Goal: Task Accomplishment & Management: Use online tool/utility

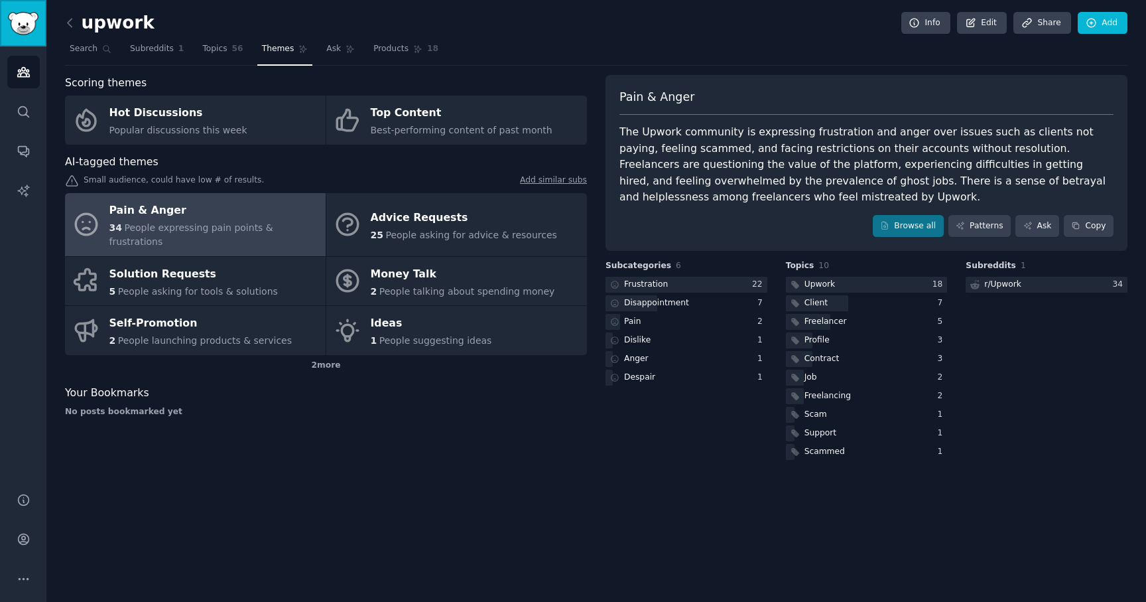
click at [26, 21] on img "Sidebar" at bounding box center [23, 23] width 31 height 23
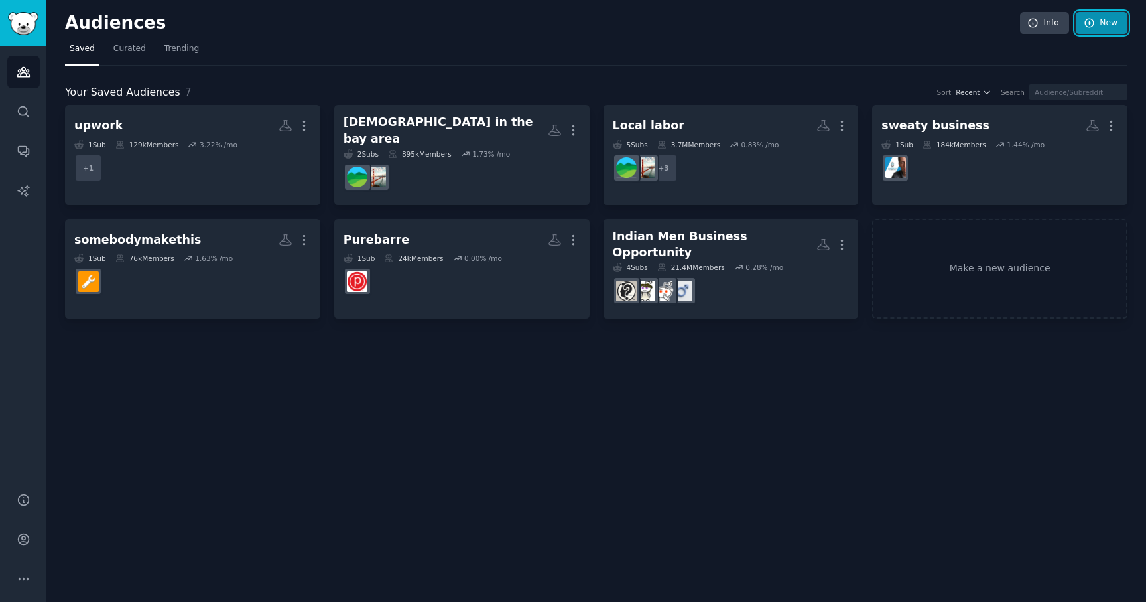
click at [1114, 19] on link "New" at bounding box center [1102, 23] width 52 height 23
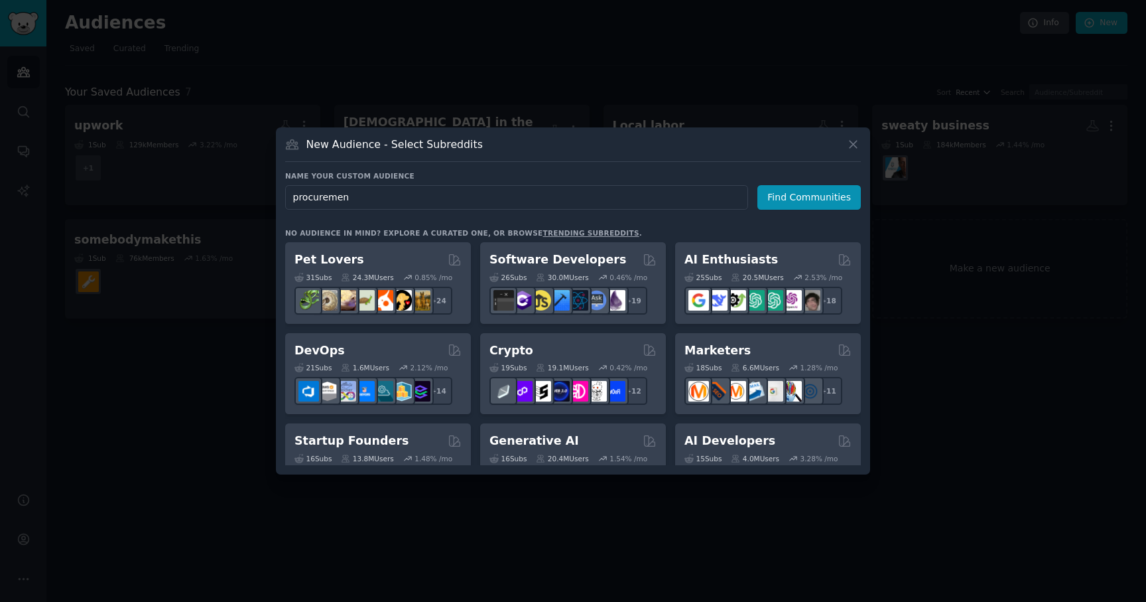
type input "procurement"
click button "Find Communities" at bounding box center [809, 197] width 103 height 25
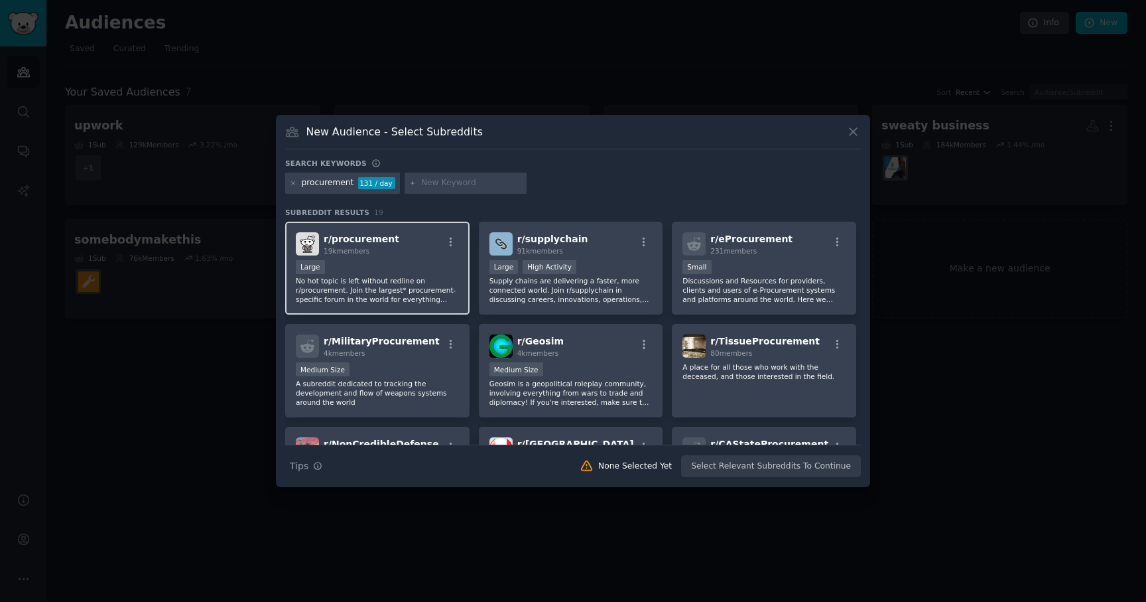
click at [412, 251] on div "r/ procurement 19k members" at bounding box center [377, 243] width 163 height 23
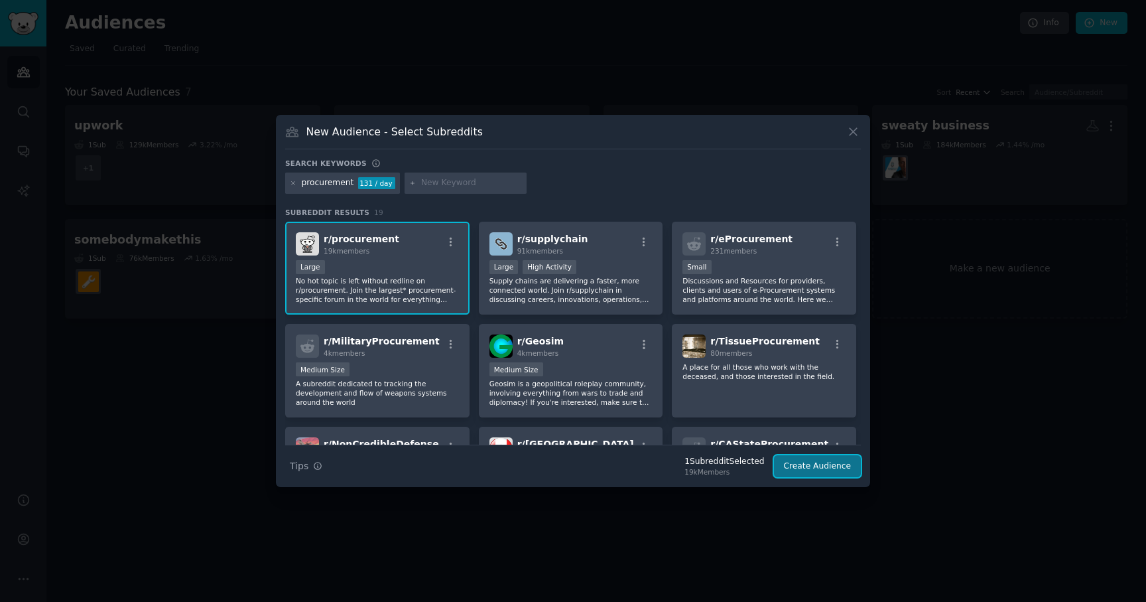
click at [805, 472] on button "Create Audience" at bounding box center [818, 466] width 88 height 23
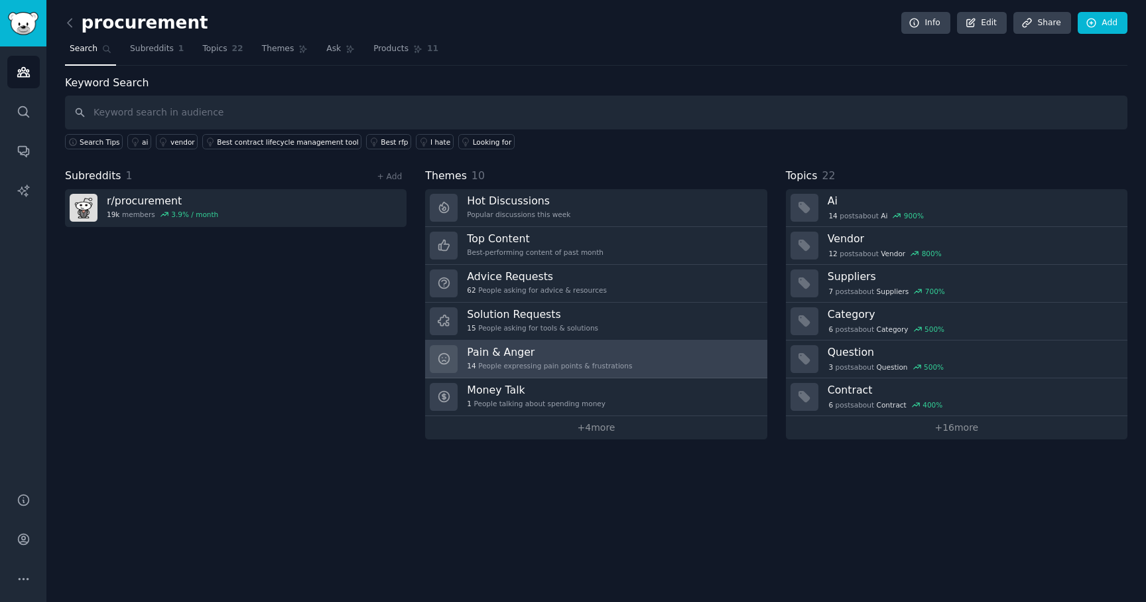
click at [544, 356] on h3 "Pain & Anger" at bounding box center [549, 352] width 165 height 14
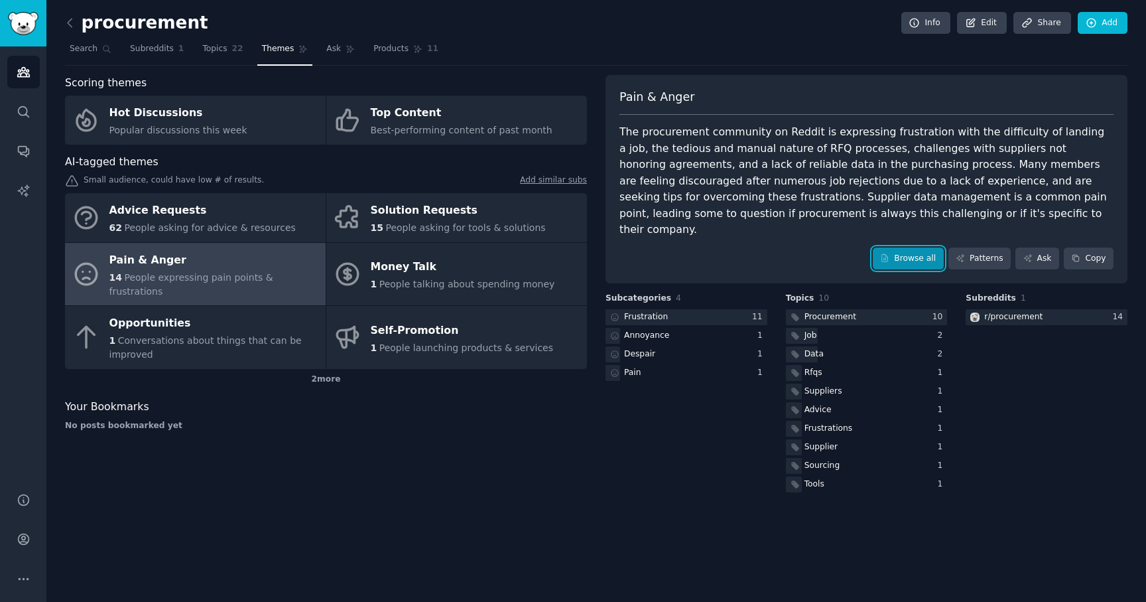
click at [934, 247] on link "Browse all" at bounding box center [908, 258] width 71 height 23
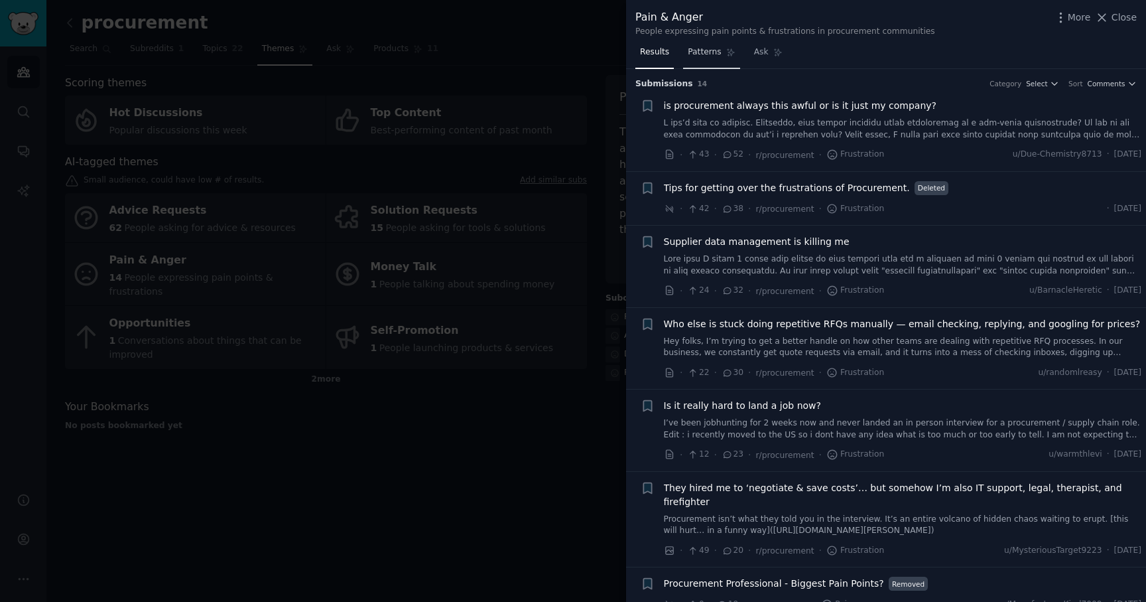
click at [707, 55] on span "Patterns" at bounding box center [704, 52] width 33 height 12
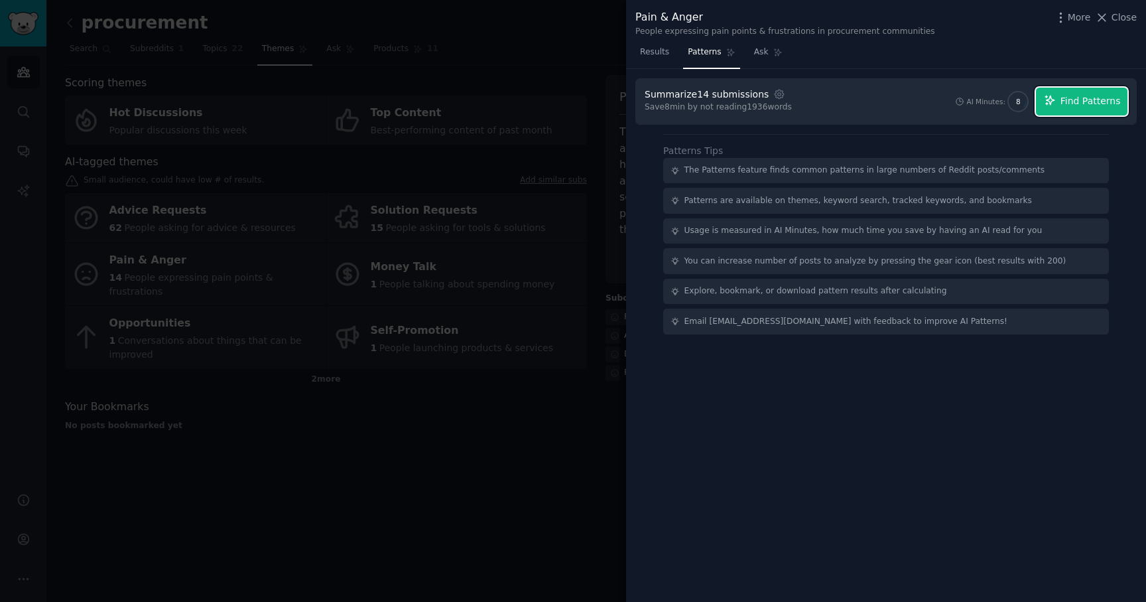
click at [1067, 98] on span "Find Patterns" at bounding box center [1091, 101] width 60 height 14
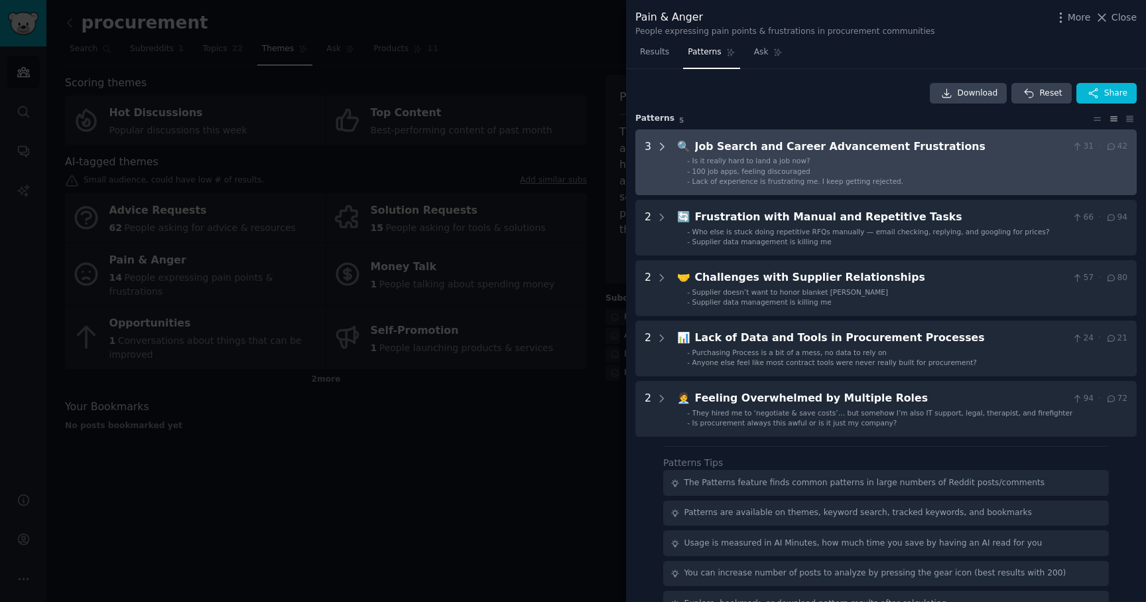
click at [663, 146] on icon at bounding box center [662, 146] width 3 height 7
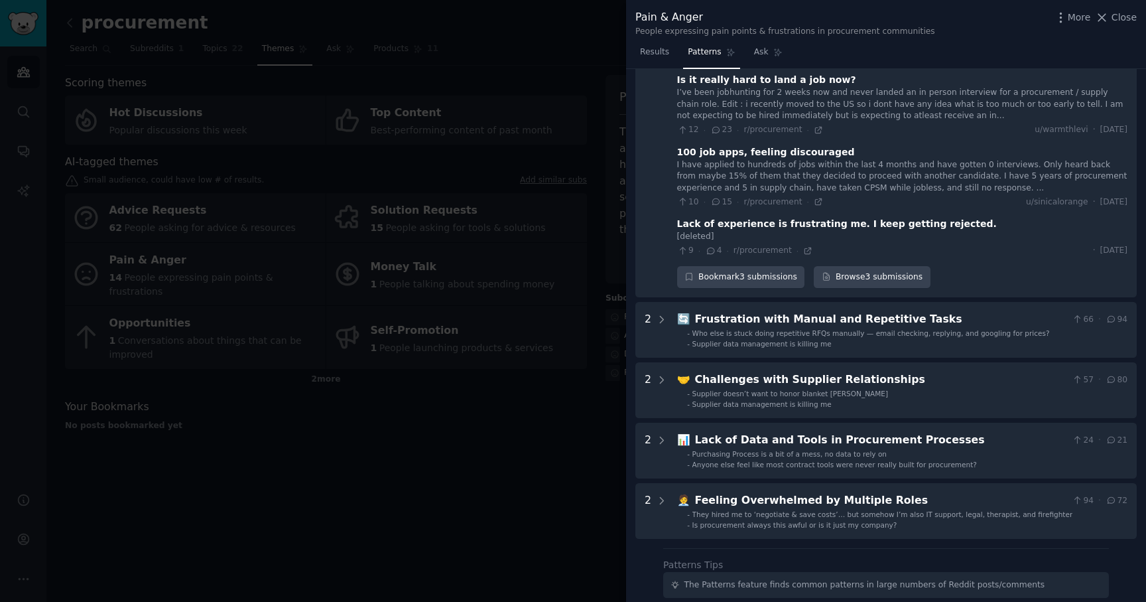
scroll to position [96, 0]
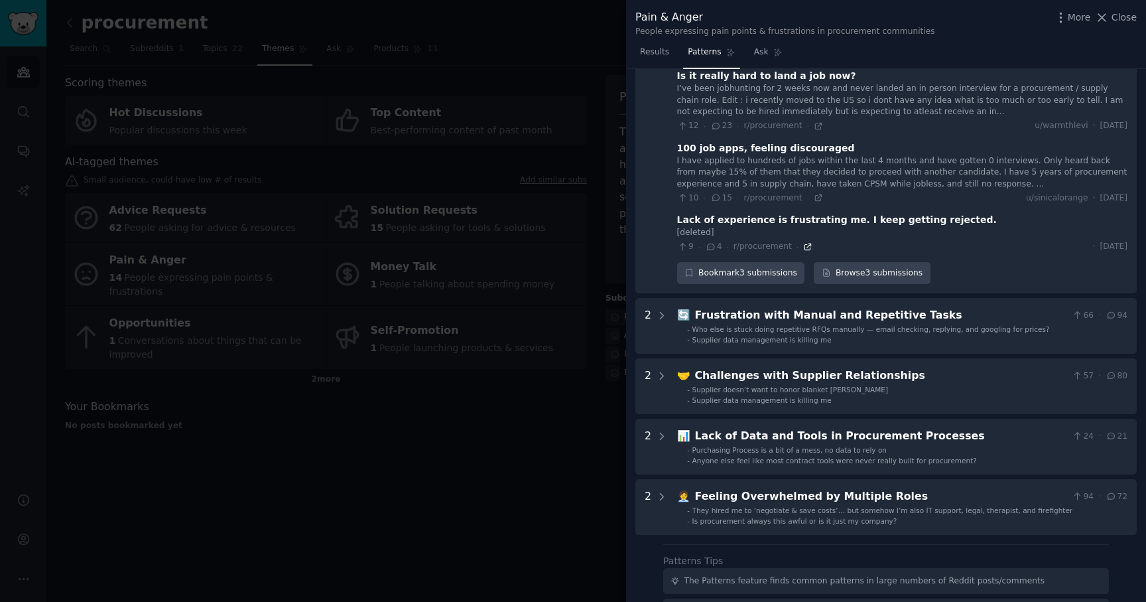
click at [804, 246] on icon at bounding box center [807, 246] width 9 height 9
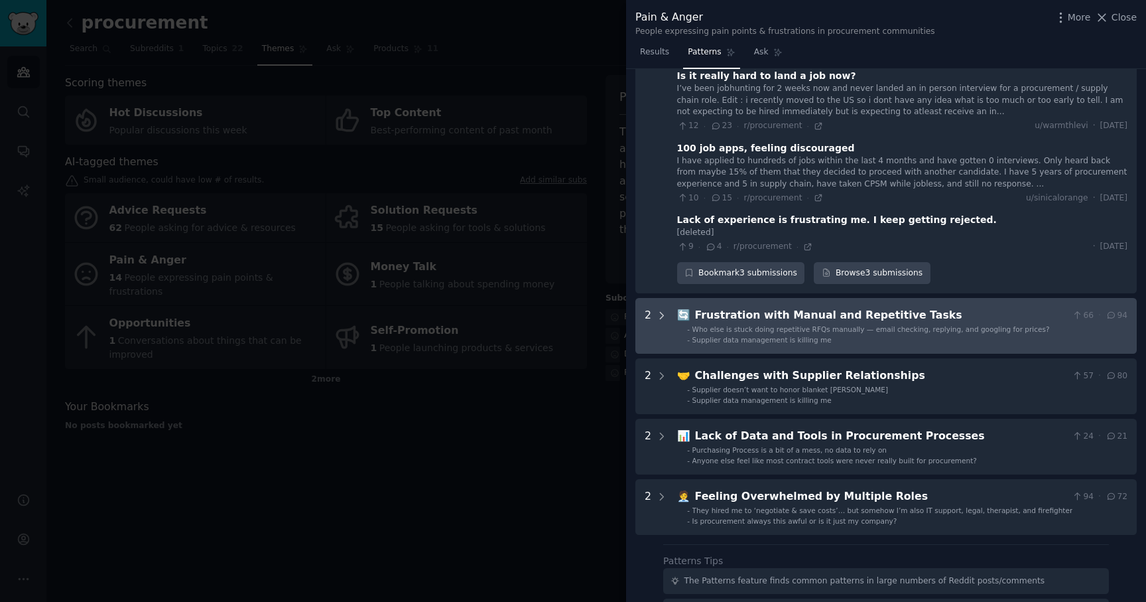
click at [662, 316] on icon at bounding box center [662, 315] width 3 height 7
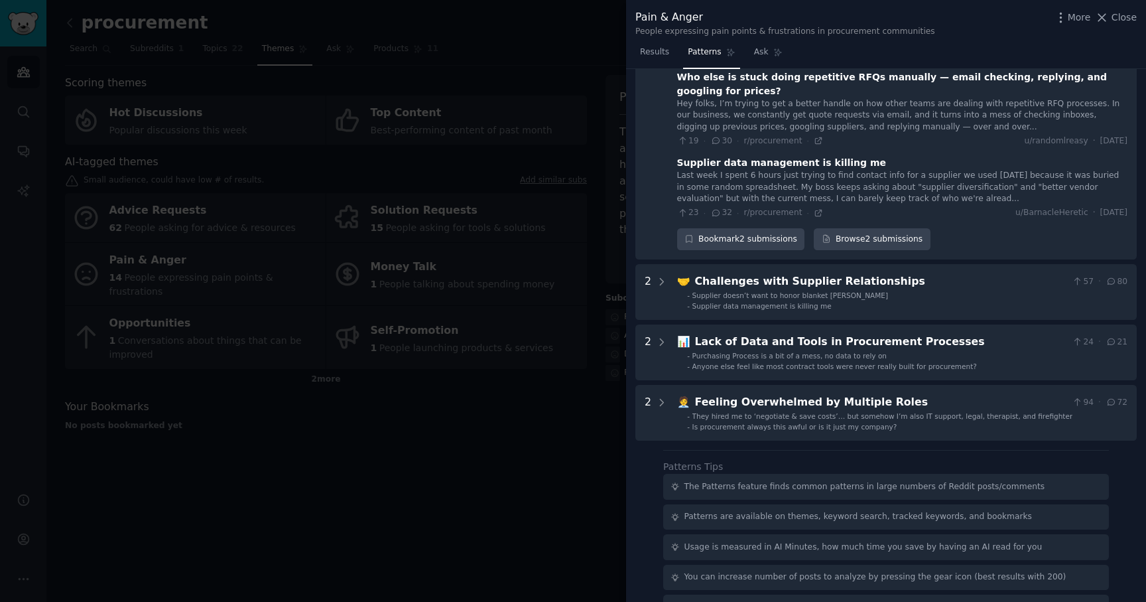
scroll to position [360, 0]
click at [814, 141] on icon at bounding box center [818, 139] width 9 height 9
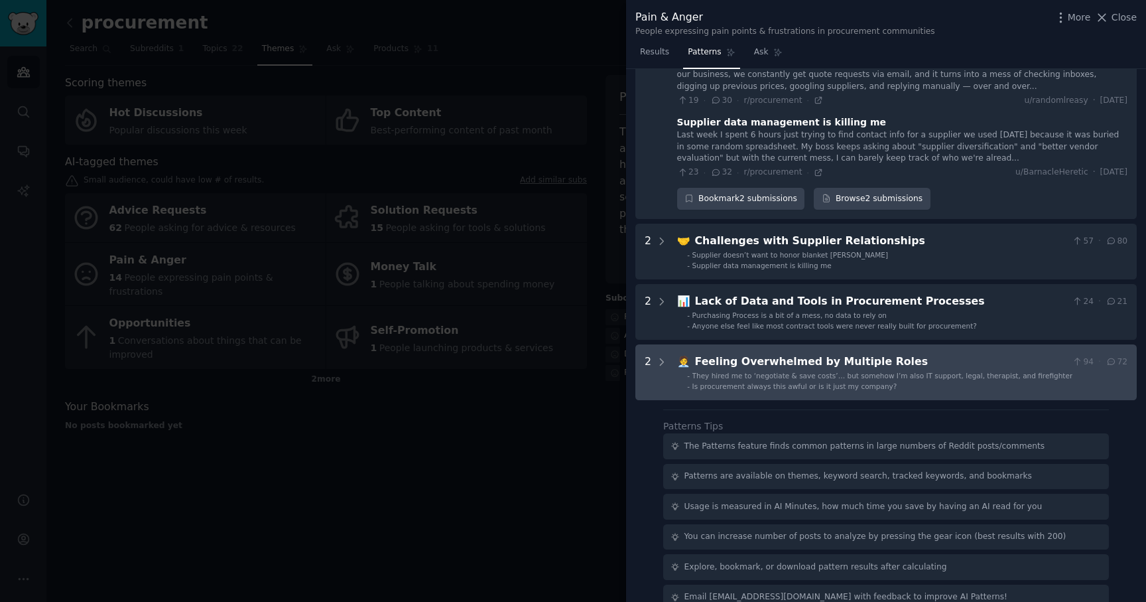
scroll to position [421, 0]
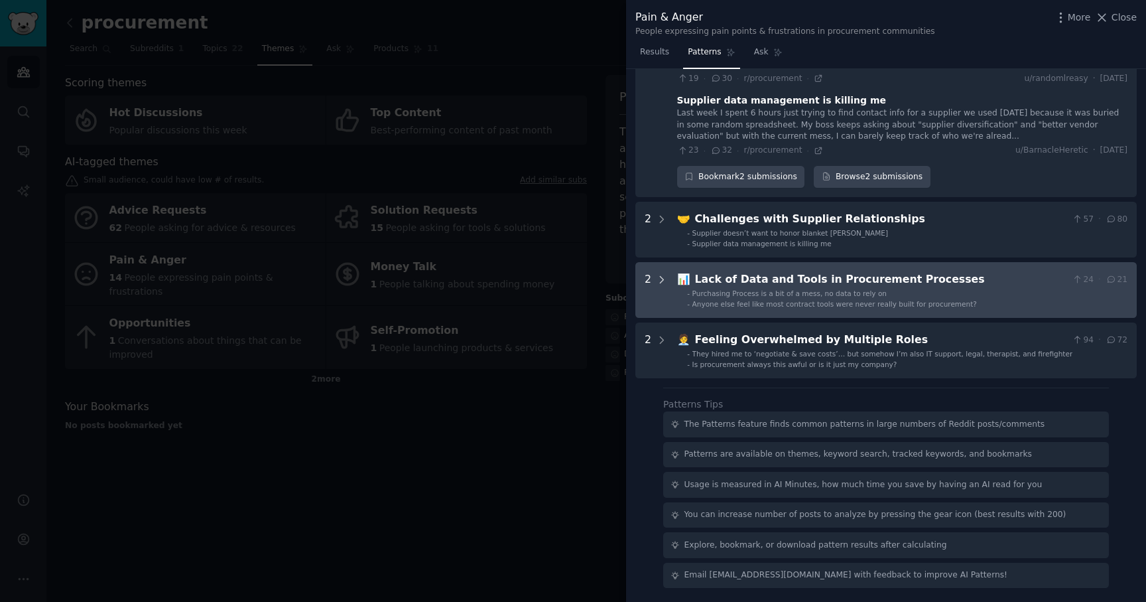
click at [656, 287] on div at bounding box center [662, 289] width 12 height 37
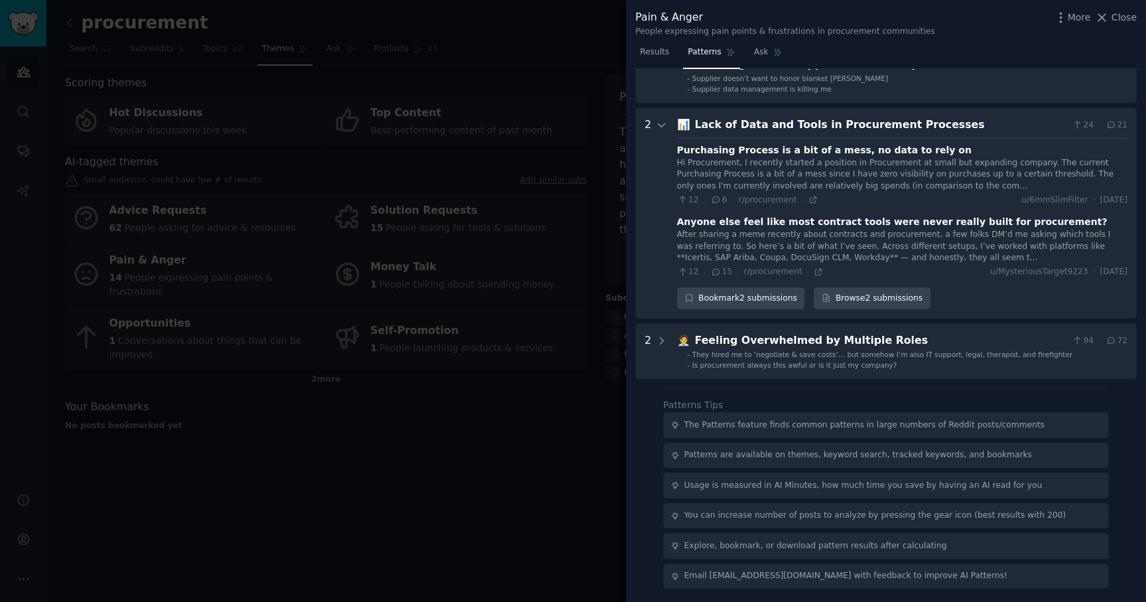
scroll to position [577, 0]
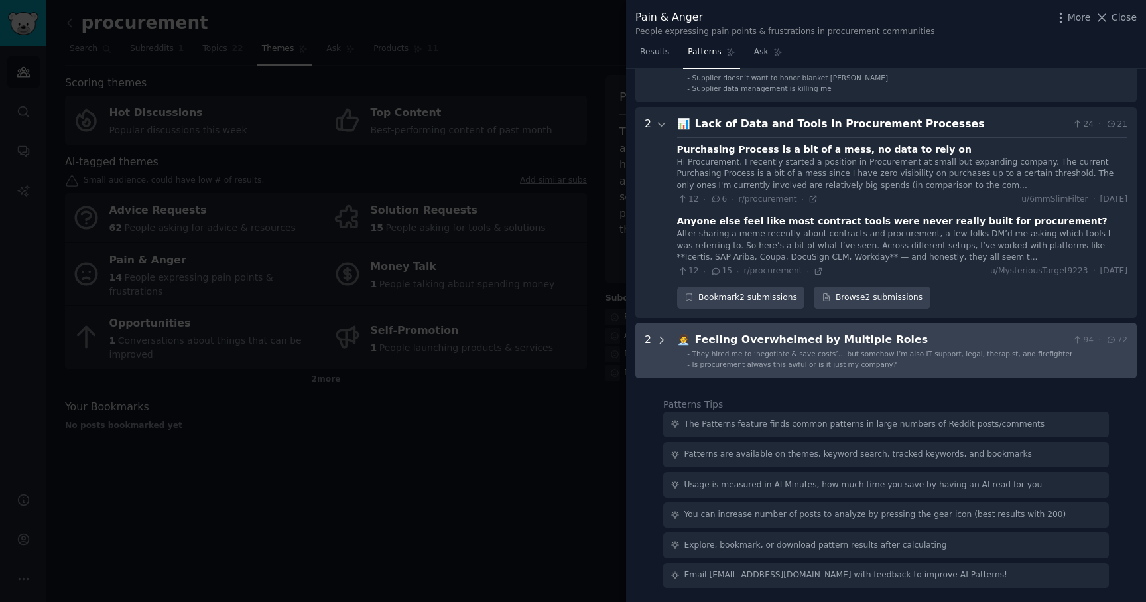
click at [661, 343] on icon at bounding box center [662, 339] width 3 height 7
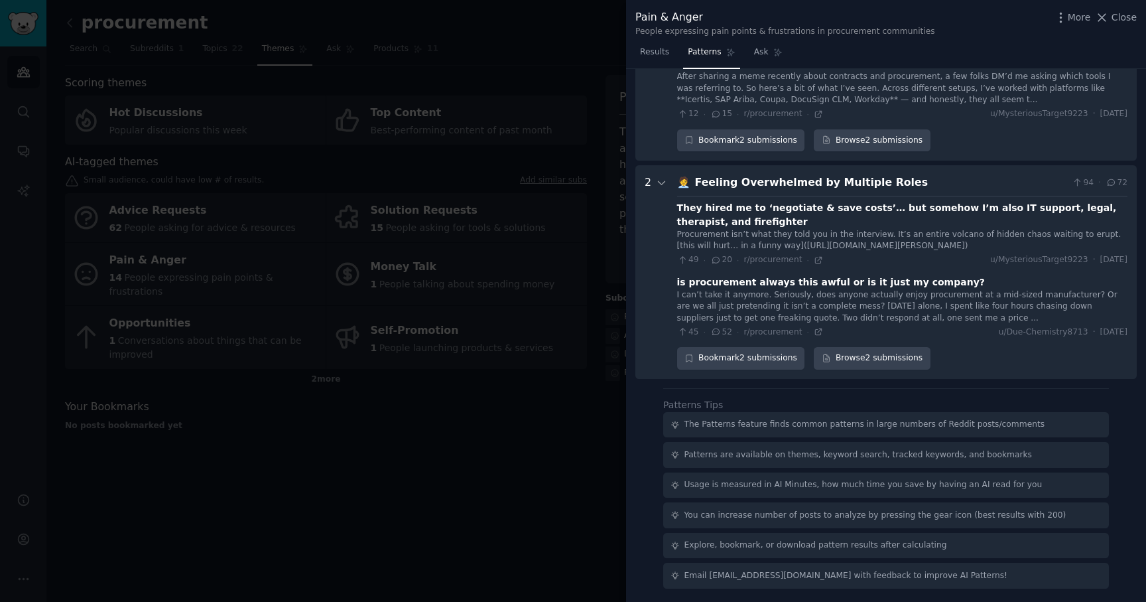
scroll to position [746, 0]
click at [562, 415] on div at bounding box center [573, 301] width 1146 height 602
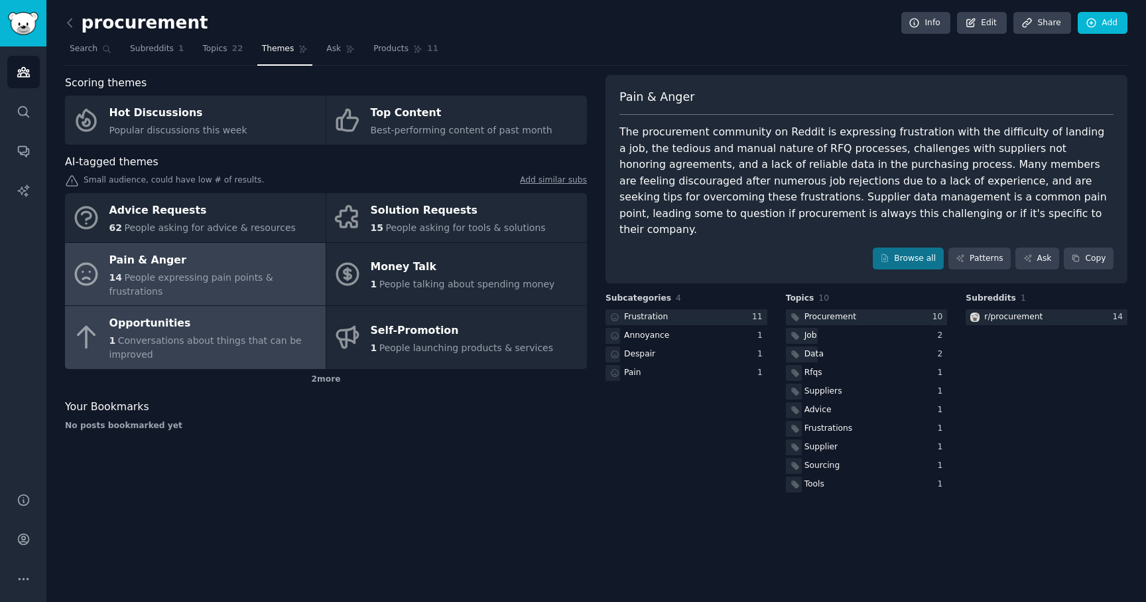
click at [240, 317] on div "Opportunities" at bounding box center [214, 323] width 210 height 21
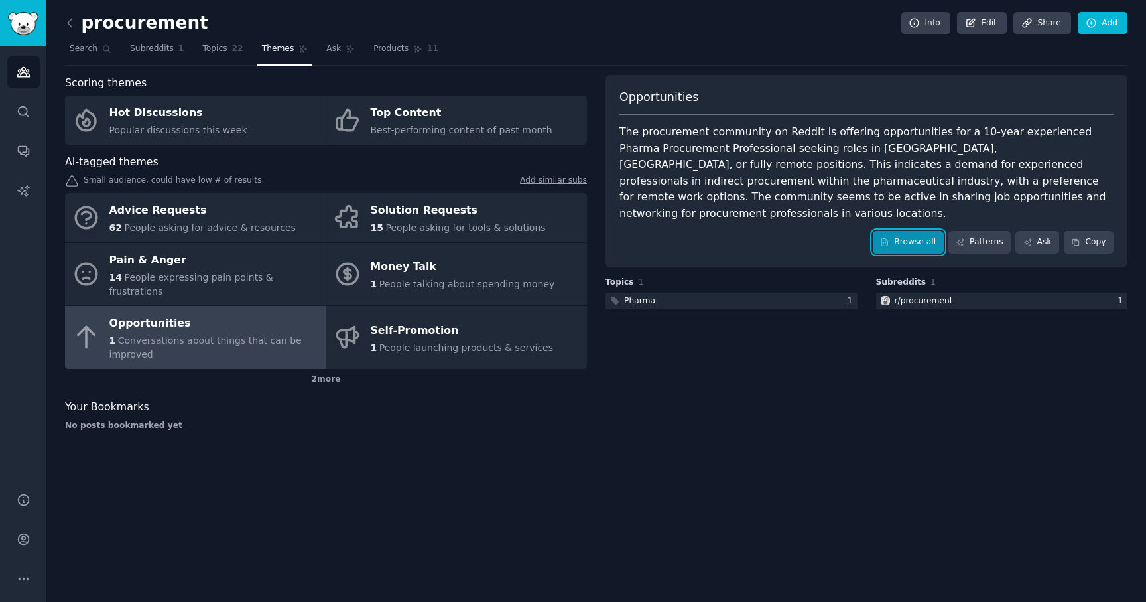
click at [896, 231] on link "Browse all" at bounding box center [908, 242] width 71 height 23
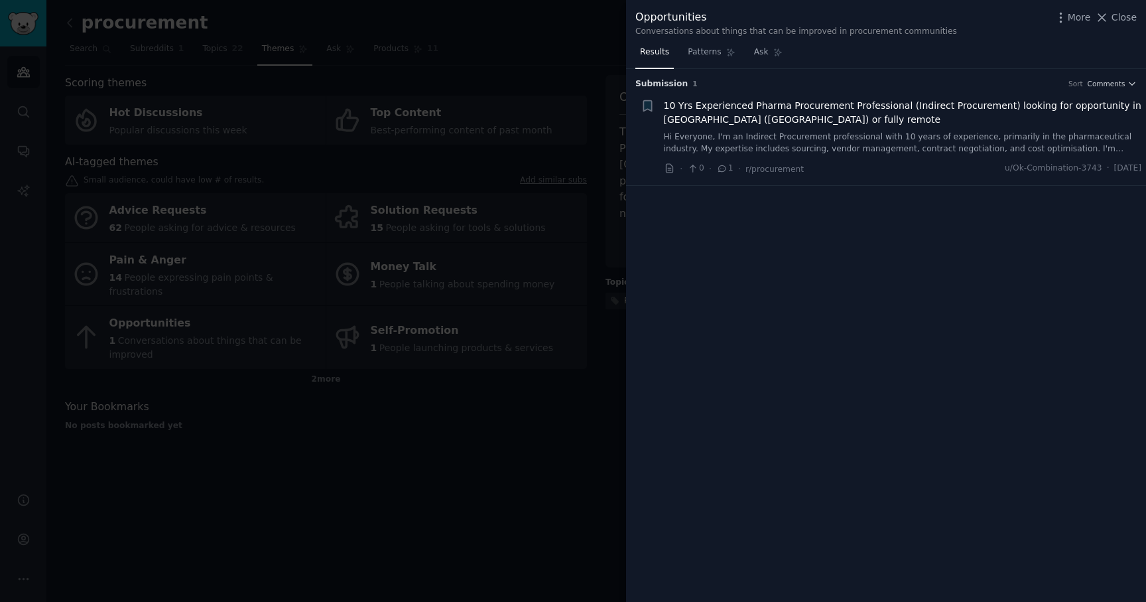
click at [598, 75] on div at bounding box center [573, 301] width 1146 height 602
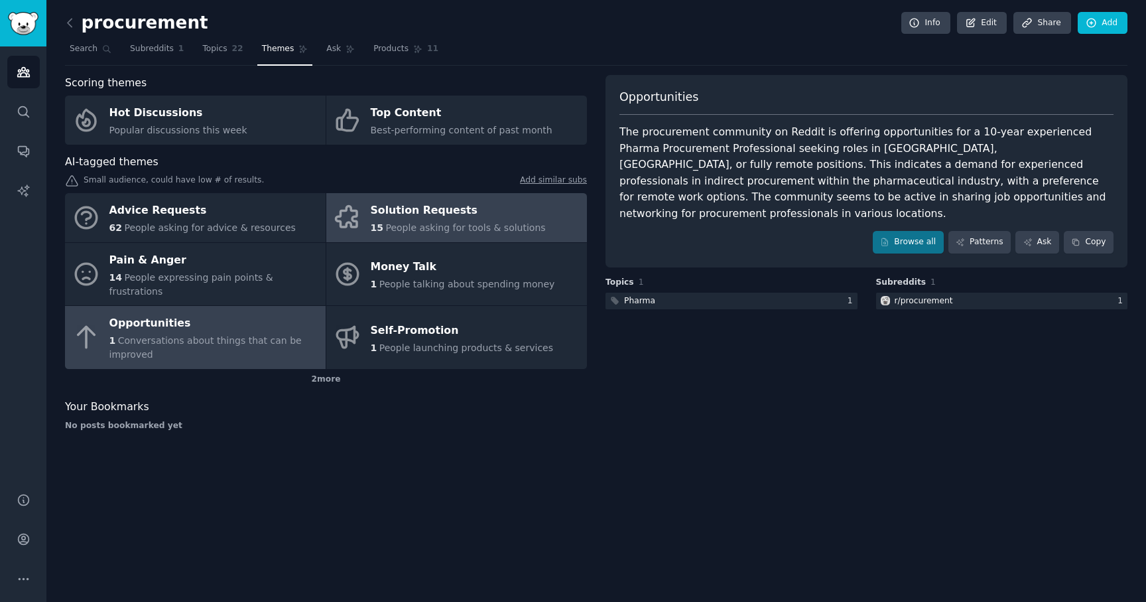
click at [477, 218] on div "Solution Requests" at bounding box center [458, 210] width 175 height 21
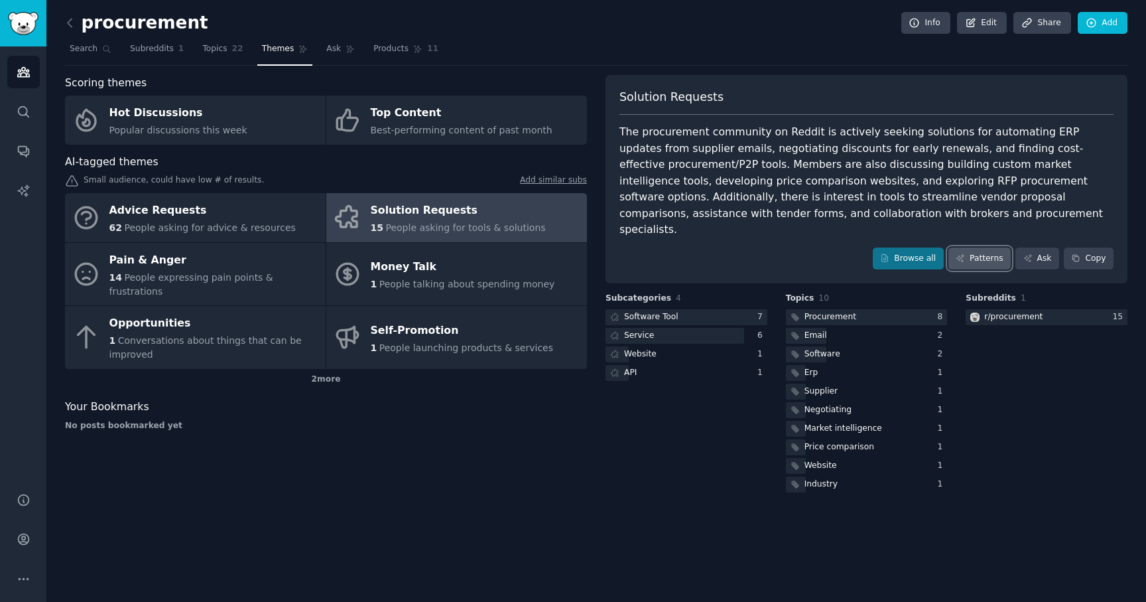
click at [975, 247] on link "Patterns" at bounding box center [980, 258] width 62 height 23
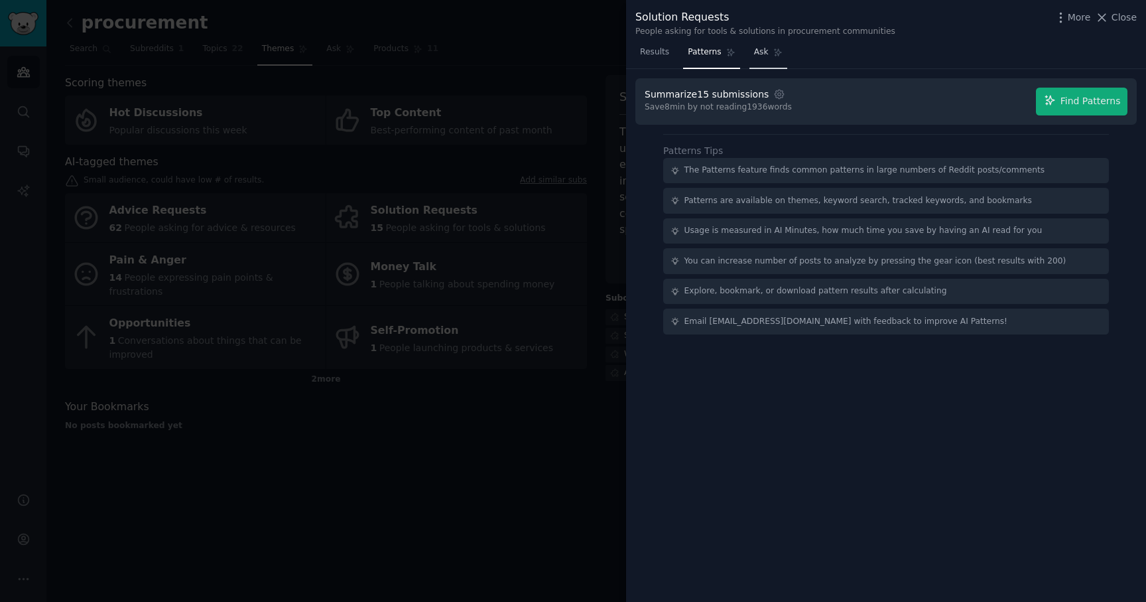
click at [750, 53] on link "Ask" at bounding box center [769, 55] width 38 height 27
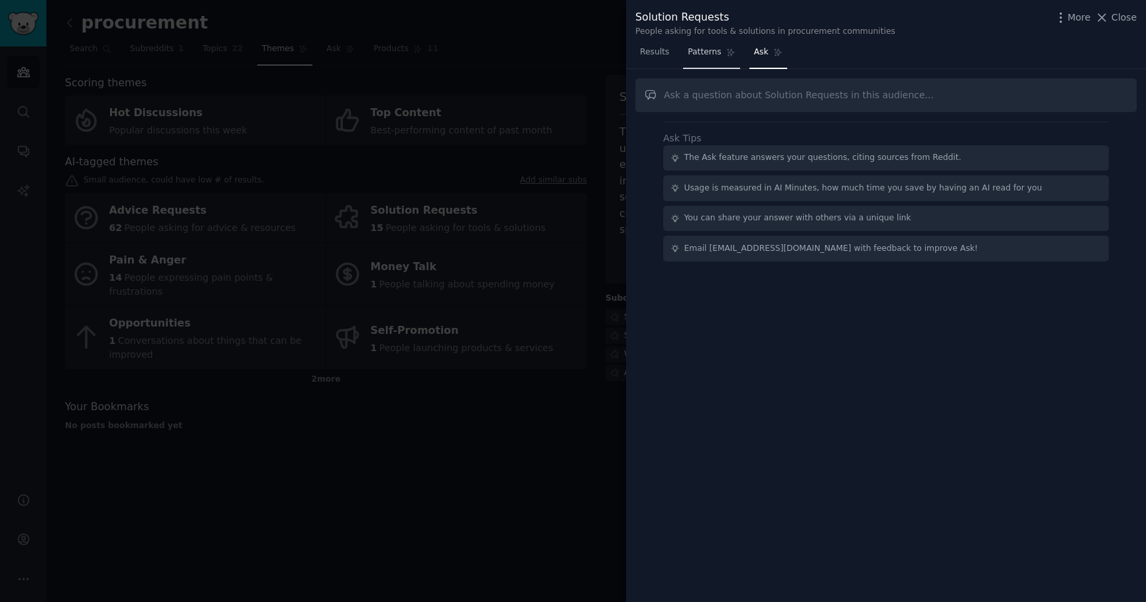
click at [699, 58] on link "Patterns" at bounding box center [711, 55] width 56 height 27
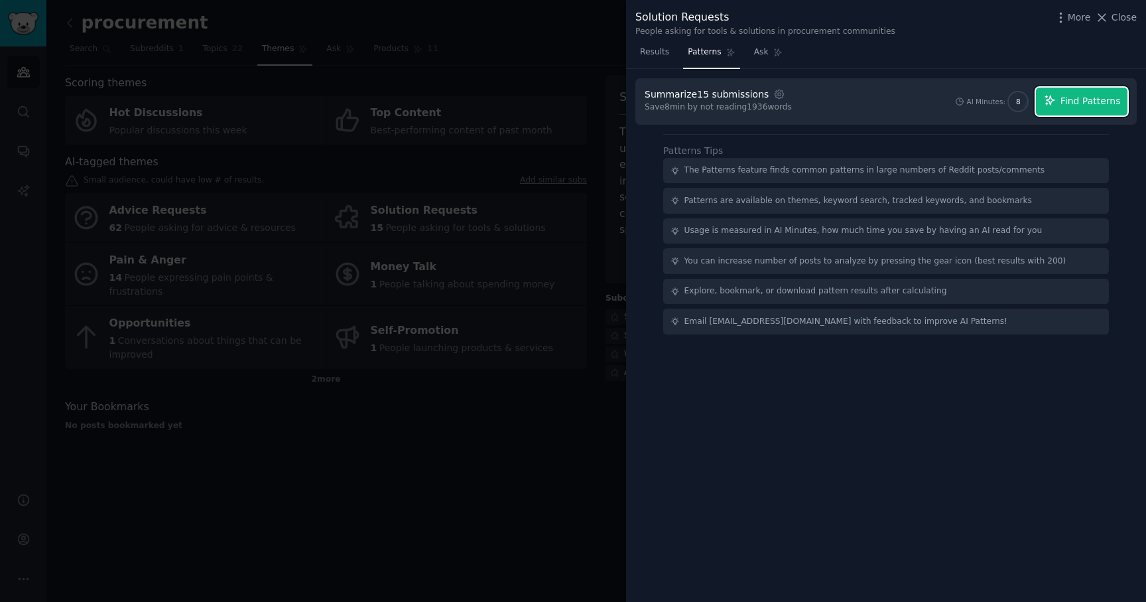
click at [1074, 100] on span "Find Patterns" at bounding box center [1091, 101] width 60 height 14
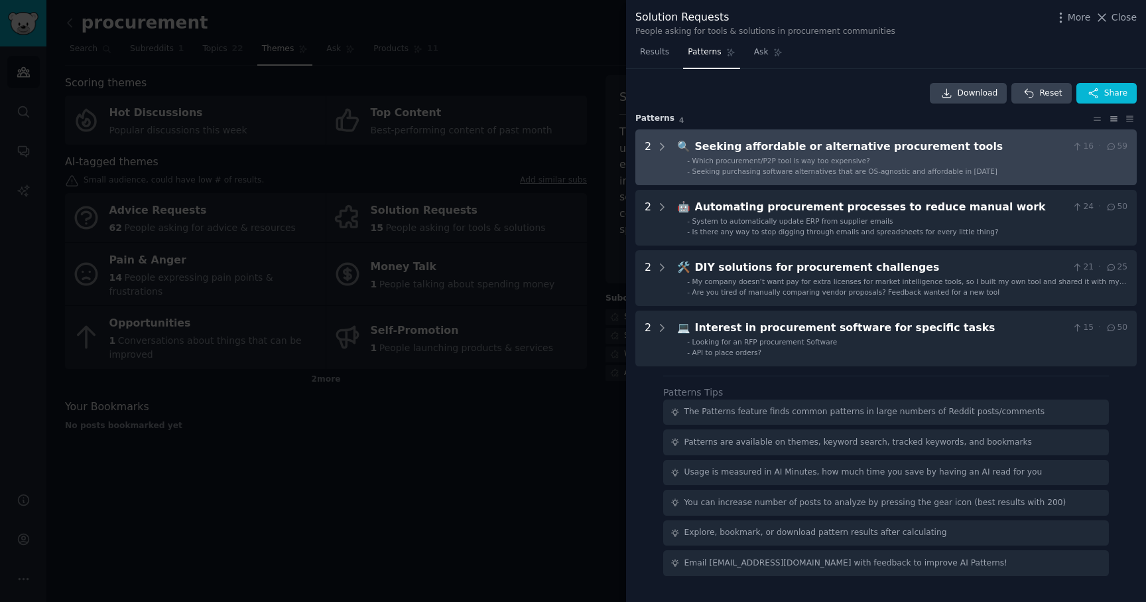
click at [1002, 164] on li "- Which procurement/P2P tool is way too expensive?" at bounding box center [907, 160] width 441 height 9
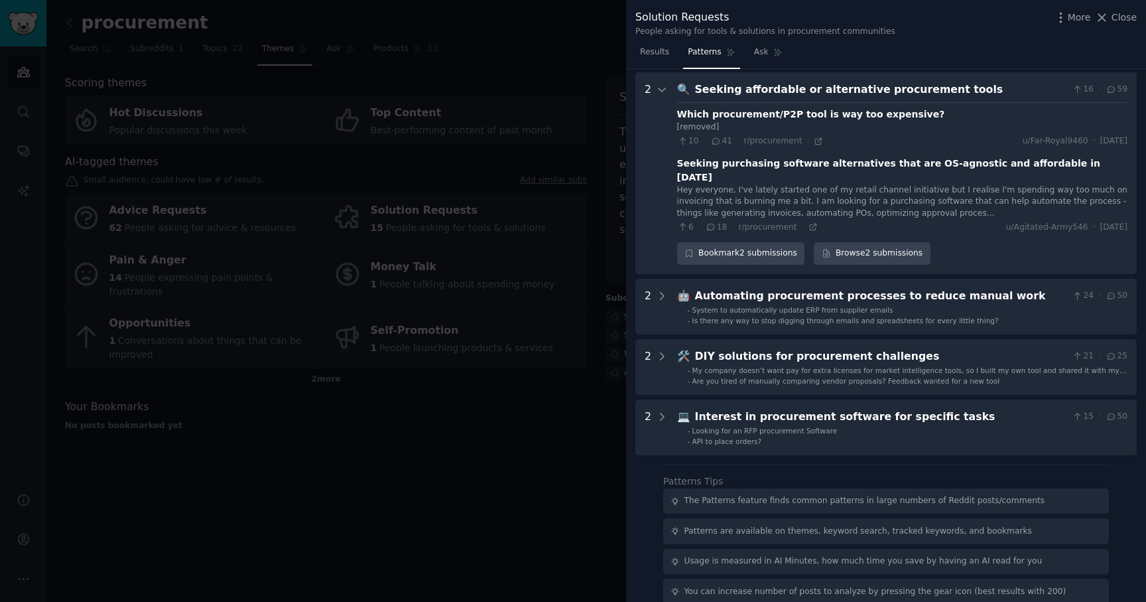
scroll to position [60, 0]
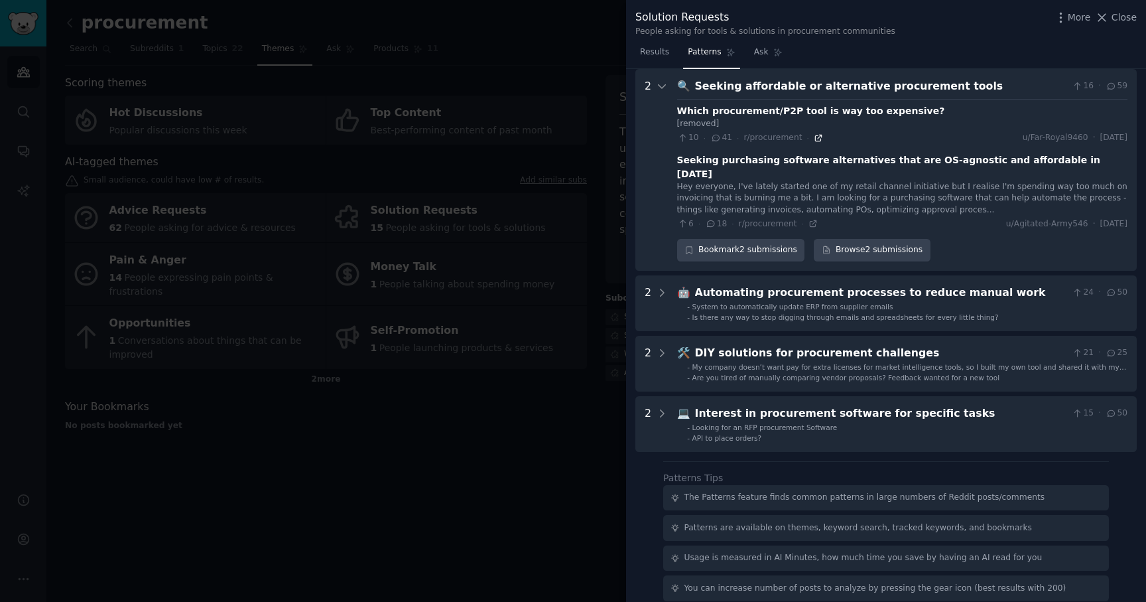
click at [815, 137] on icon at bounding box center [818, 138] width 6 height 6
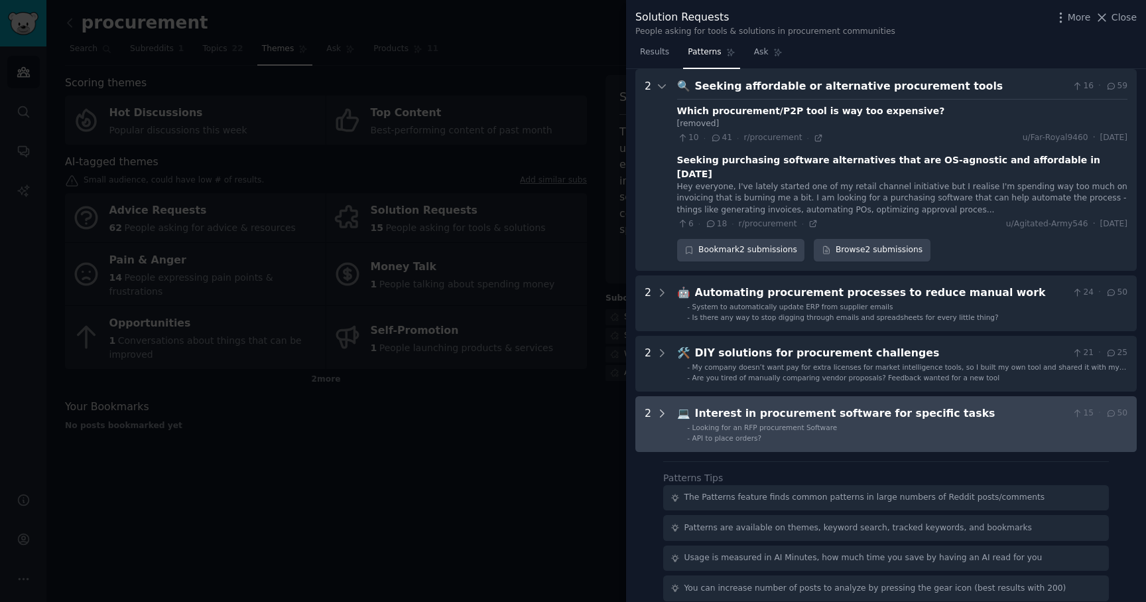
click at [656, 407] on icon at bounding box center [662, 413] width 12 height 12
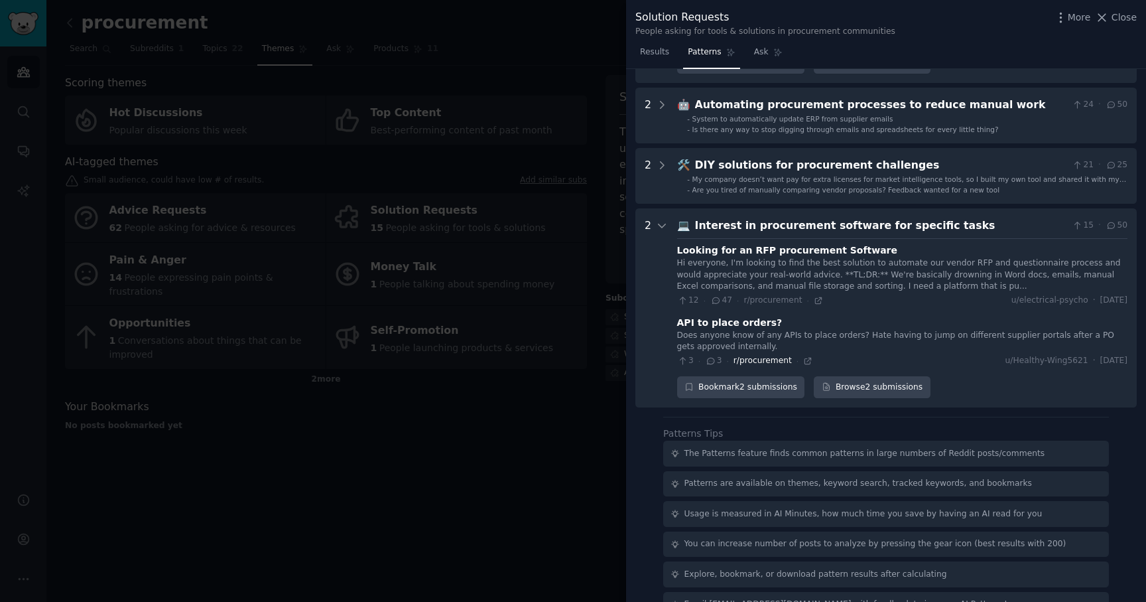
scroll to position [263, 0]
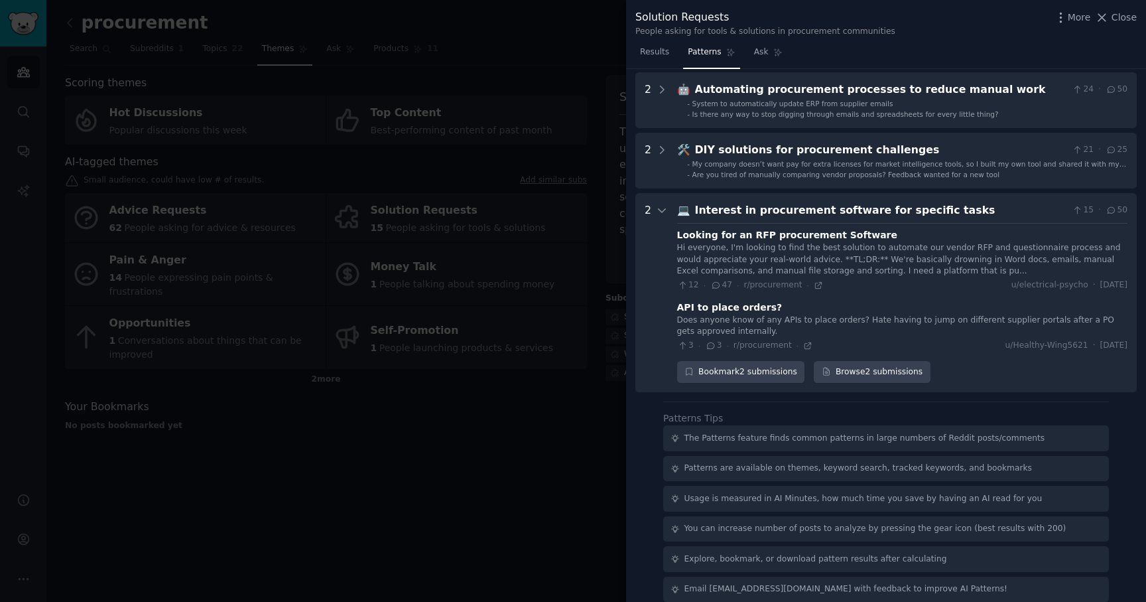
click at [587, 397] on div at bounding box center [573, 301] width 1146 height 602
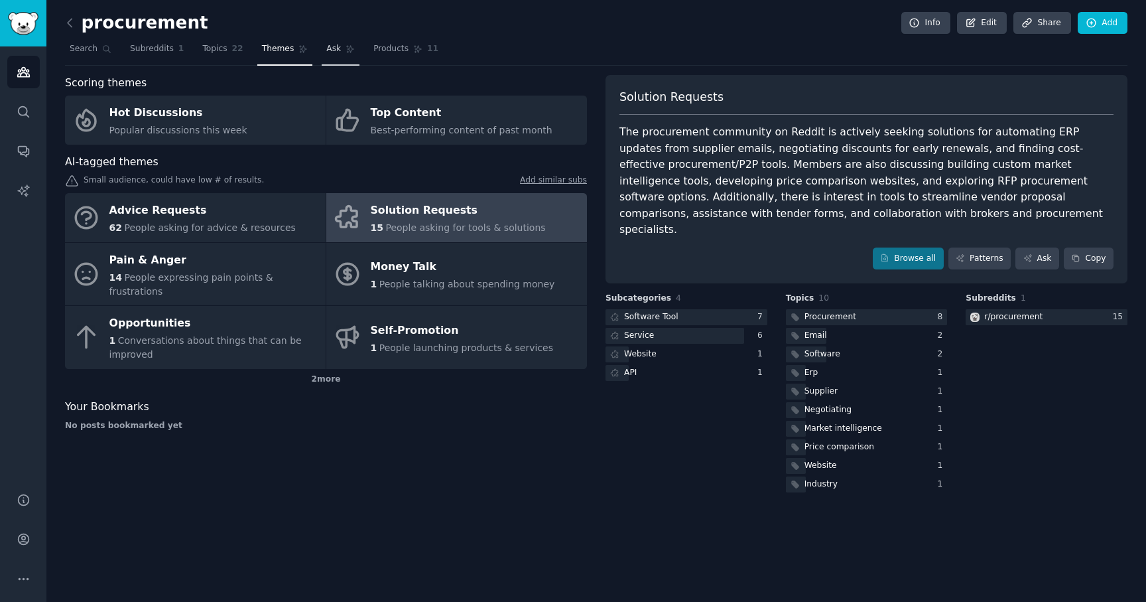
click at [340, 51] on link "Ask" at bounding box center [341, 51] width 38 height 27
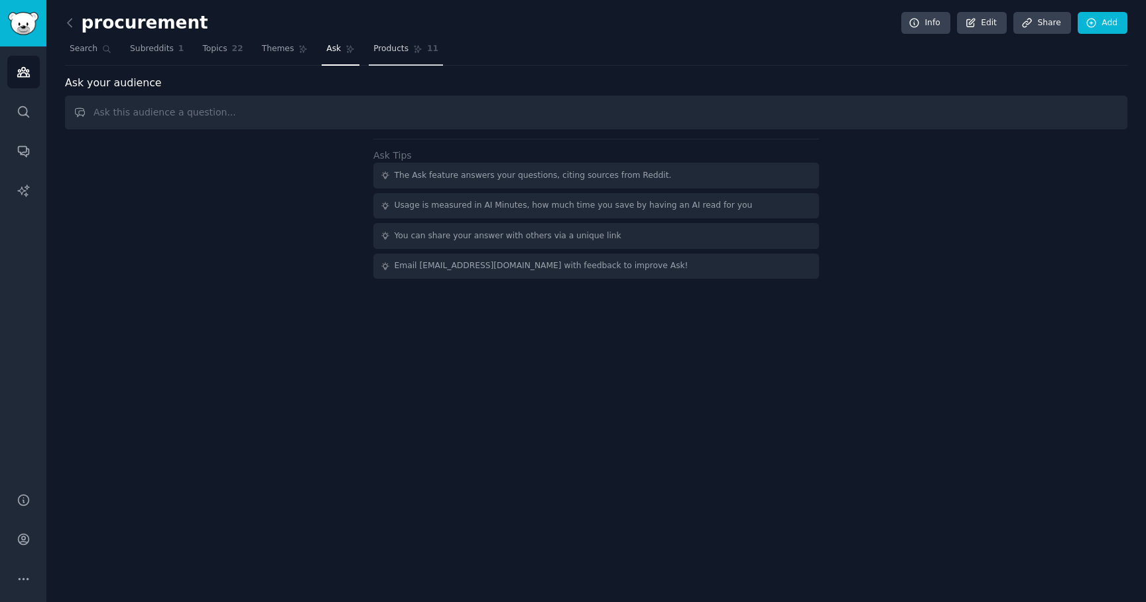
click at [387, 52] on span "Products" at bounding box center [390, 49] width 35 height 12
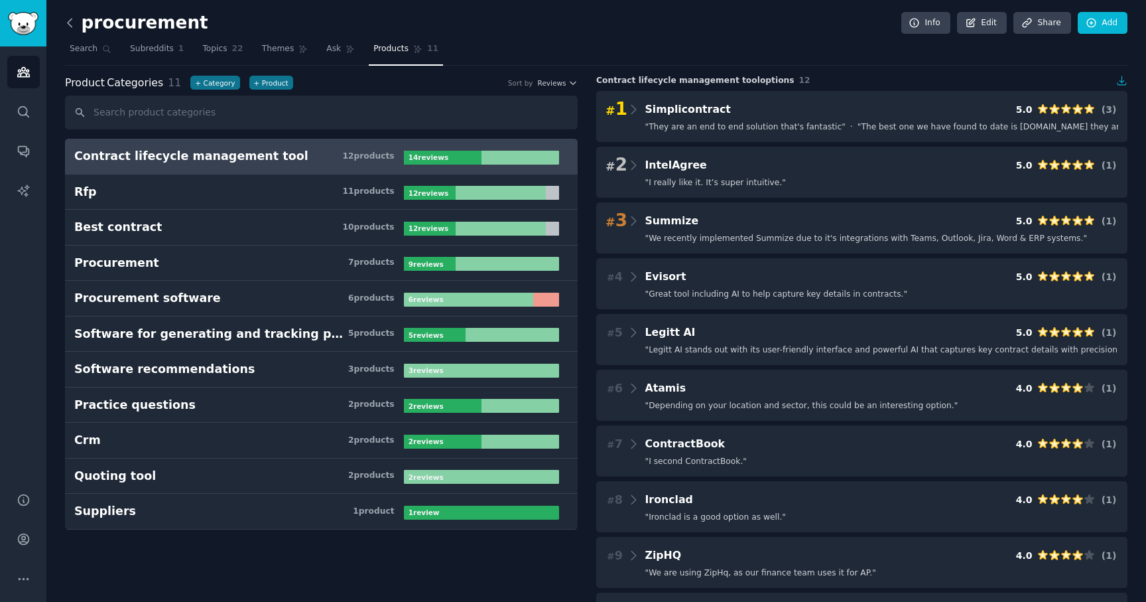
click at [73, 29] on icon at bounding box center [70, 23] width 14 height 14
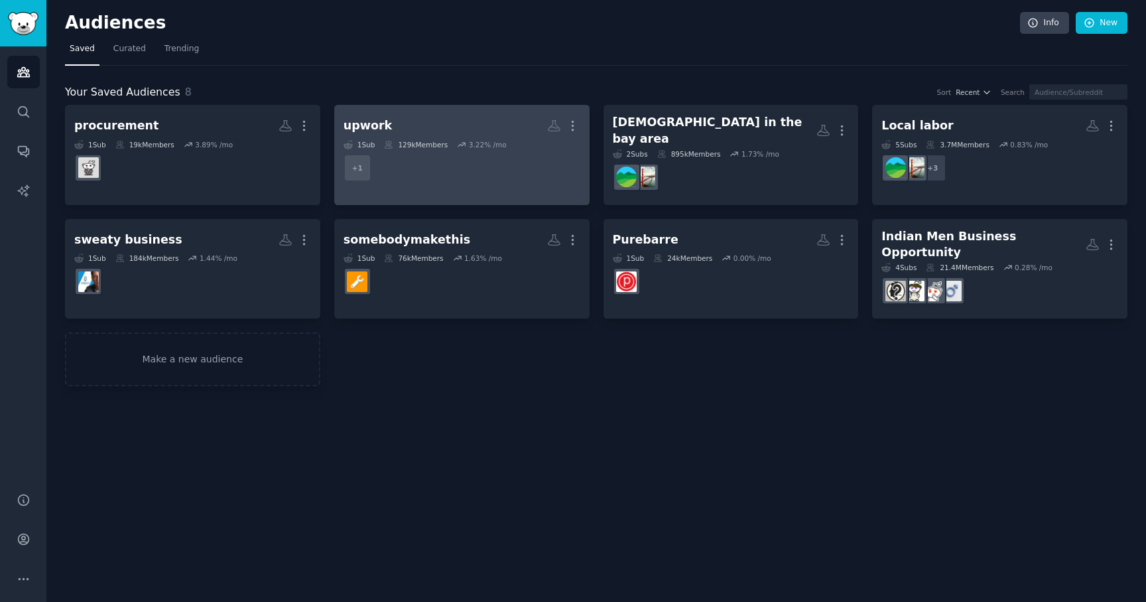
click at [415, 124] on h2 "upwork More" at bounding box center [462, 125] width 237 height 23
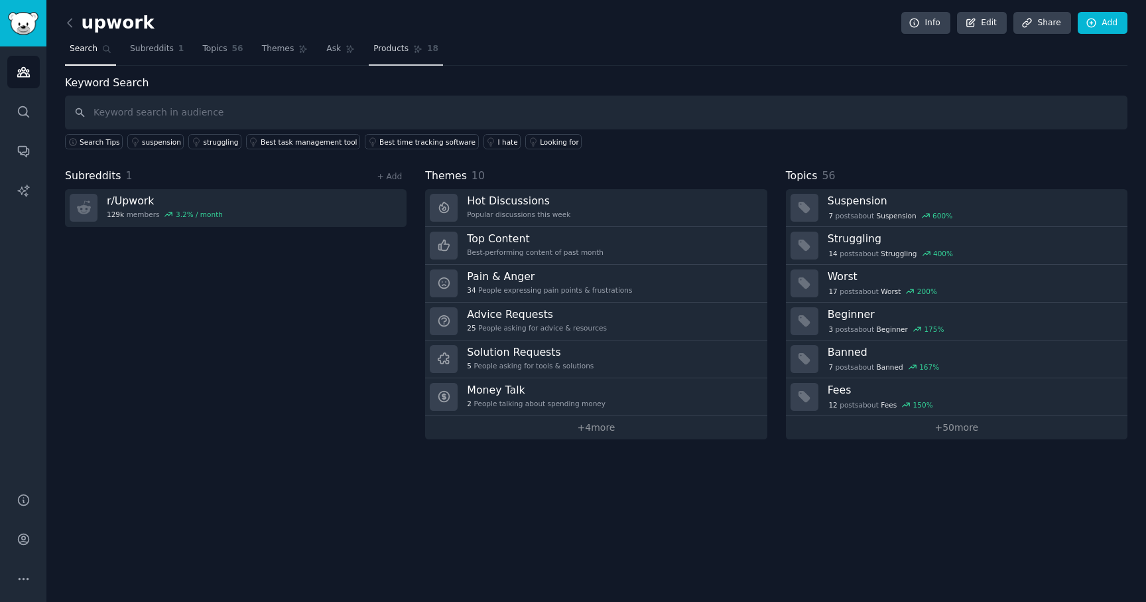
click at [394, 50] on span "Products" at bounding box center [390, 49] width 35 height 12
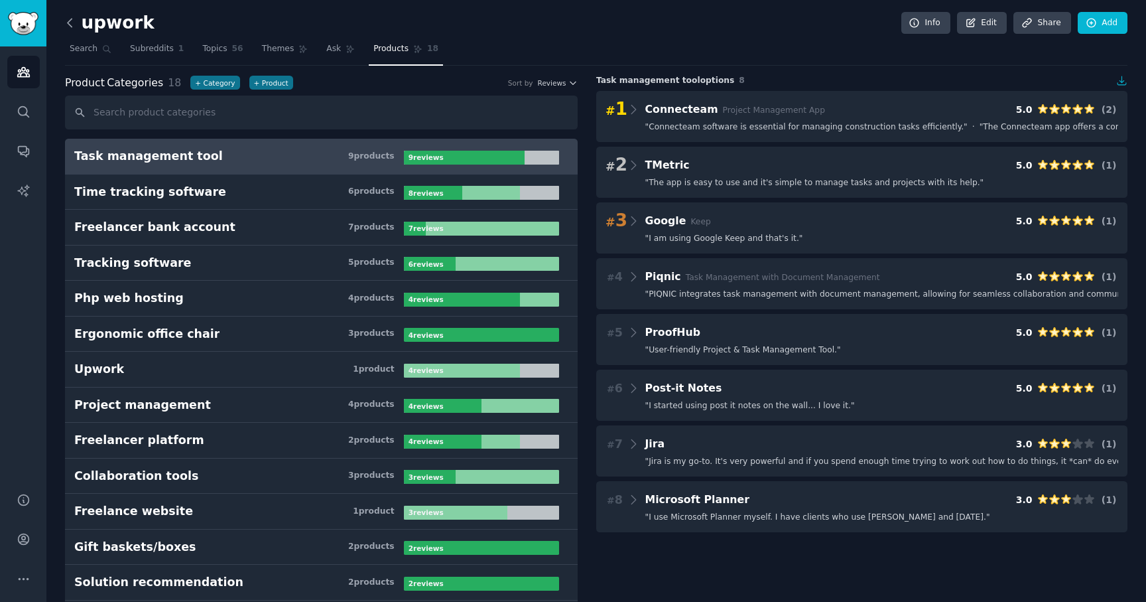
click at [70, 27] on icon at bounding box center [70, 23] width 14 height 14
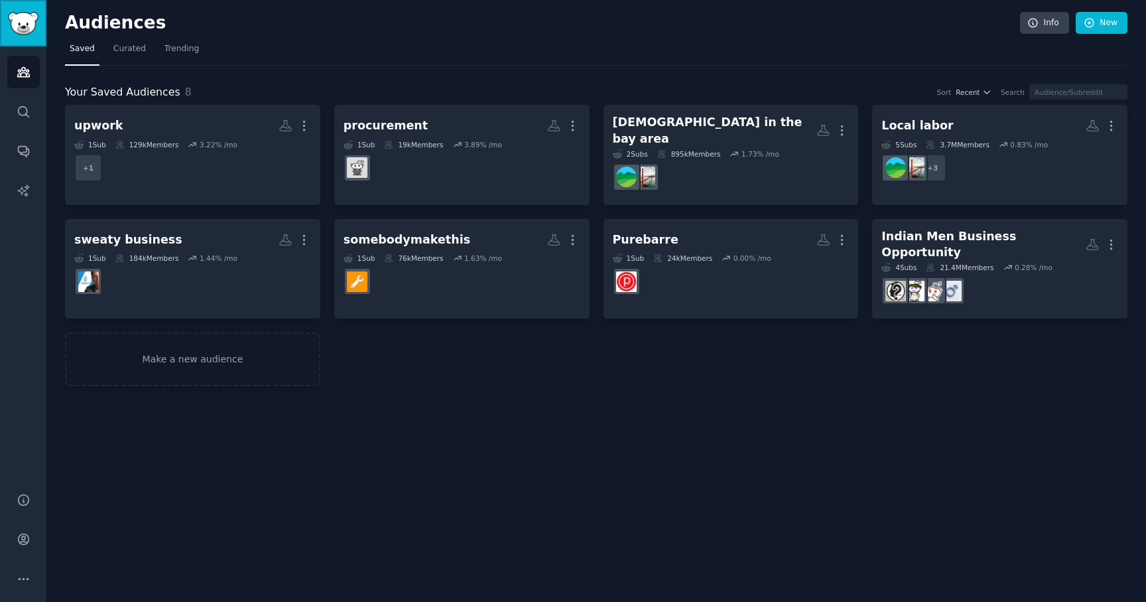
click at [21, 15] on img "Sidebar" at bounding box center [23, 23] width 31 height 23
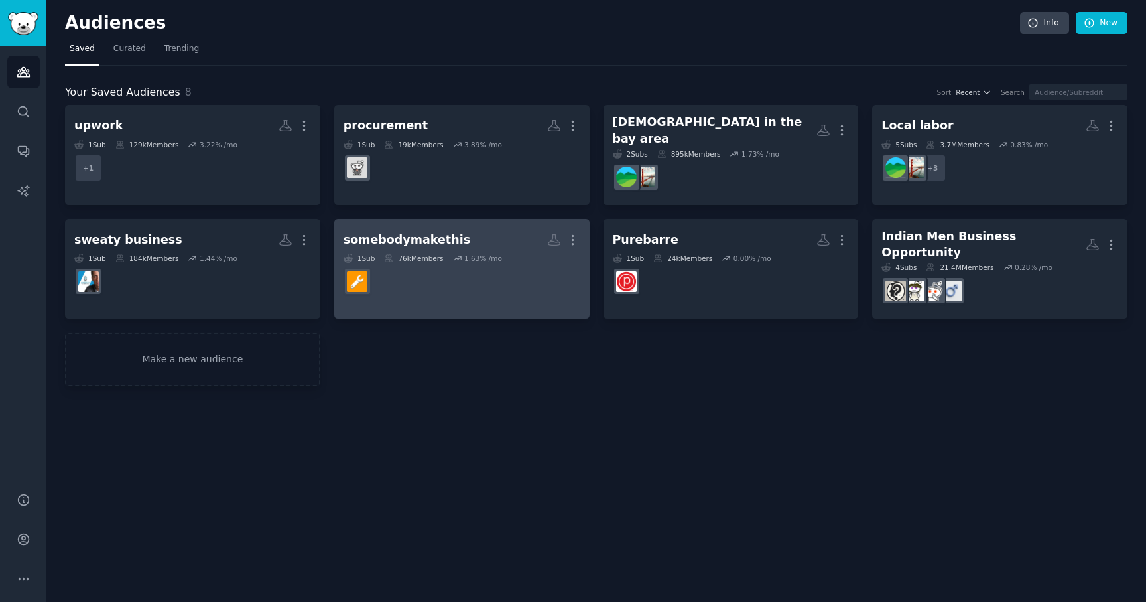
click at [414, 232] on div "somebodymakethis" at bounding box center [407, 240] width 127 height 17
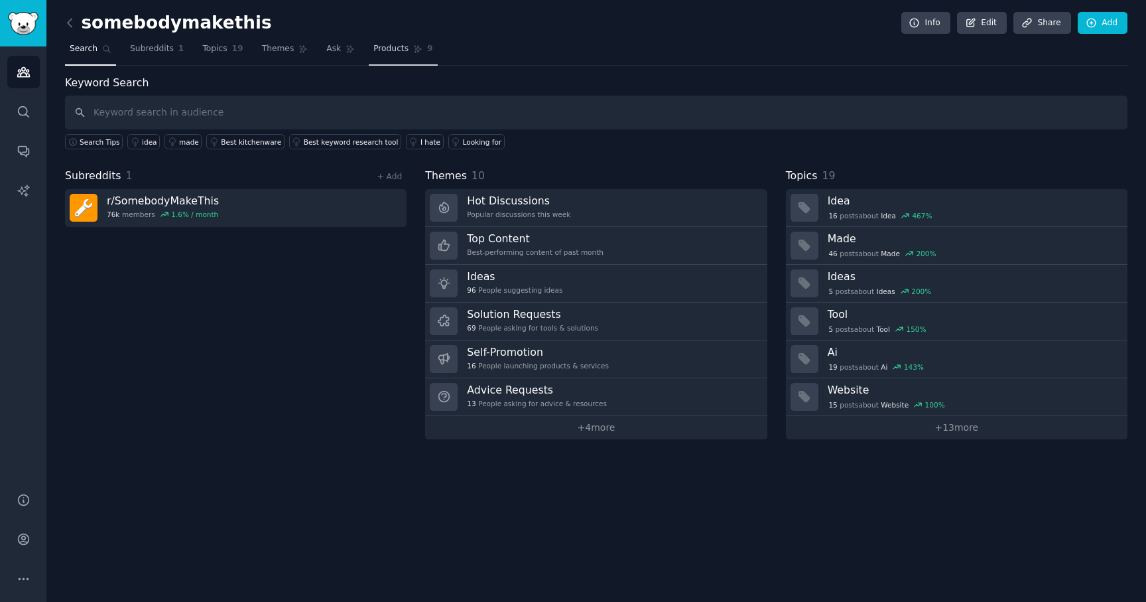
click at [405, 47] on link "Products 9" at bounding box center [403, 51] width 68 height 27
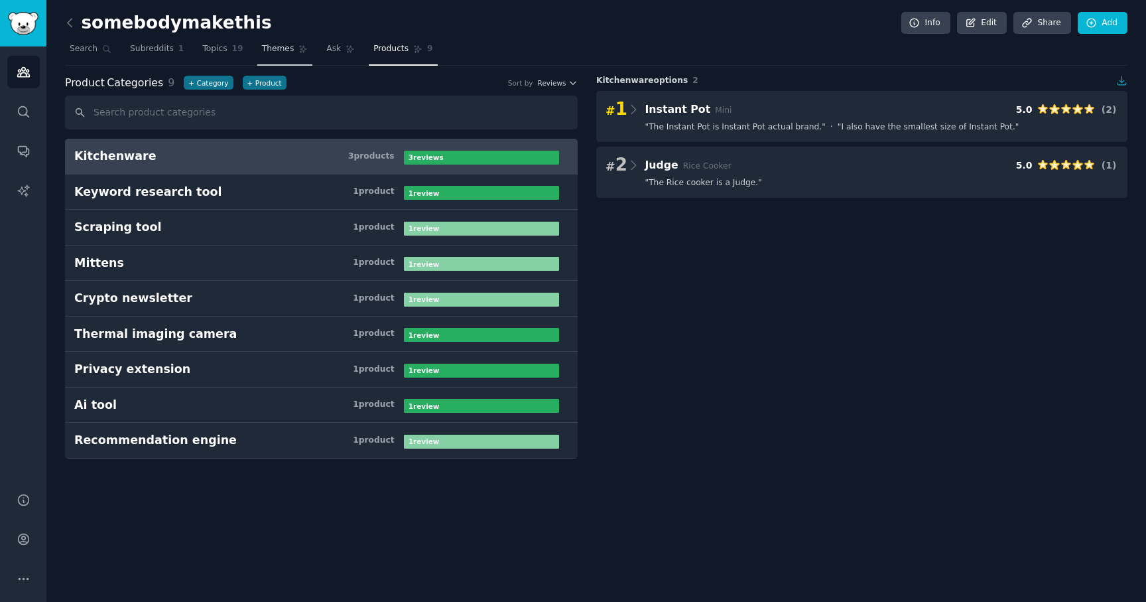
click at [267, 56] on link "Themes" at bounding box center [285, 51] width 56 height 27
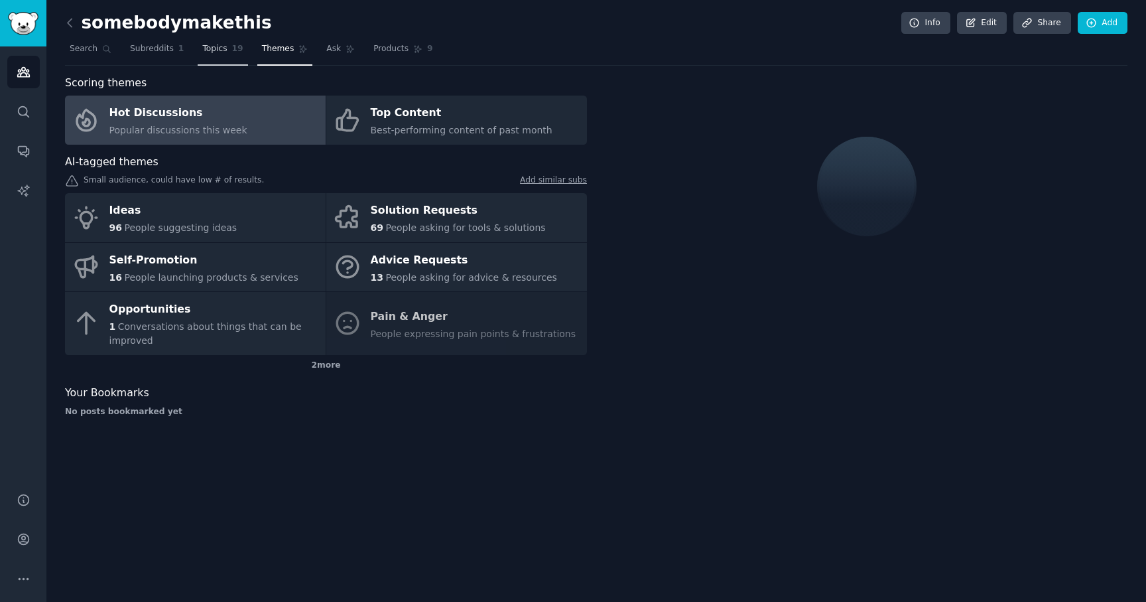
click at [220, 49] on span "Topics" at bounding box center [214, 49] width 25 height 12
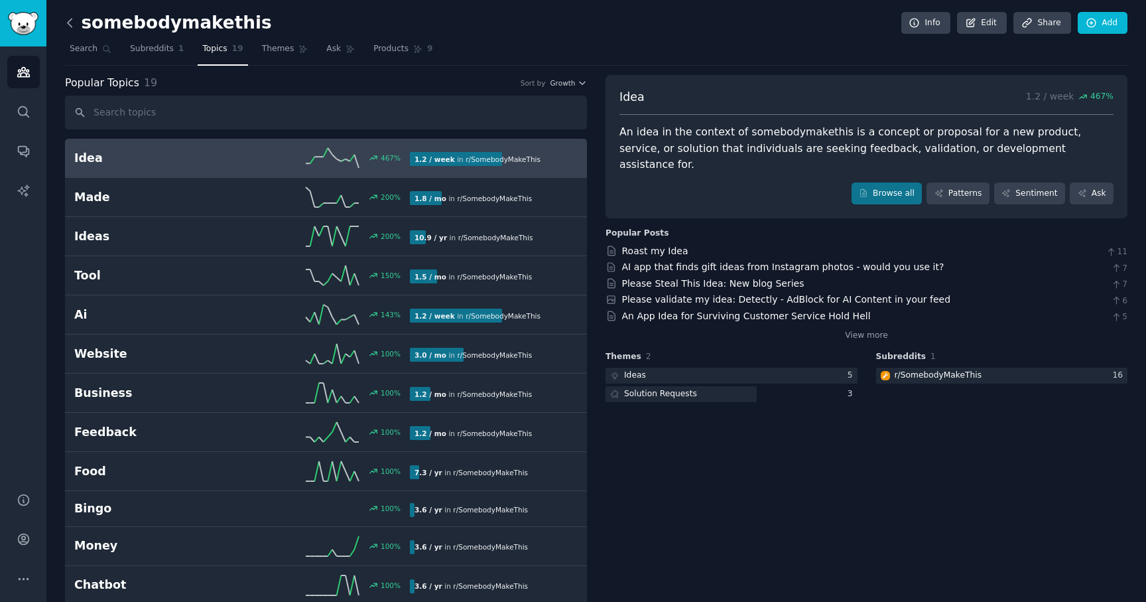
click at [70, 24] on icon at bounding box center [70, 23] width 14 height 14
